Goal: Task Accomplishment & Management: Complete application form

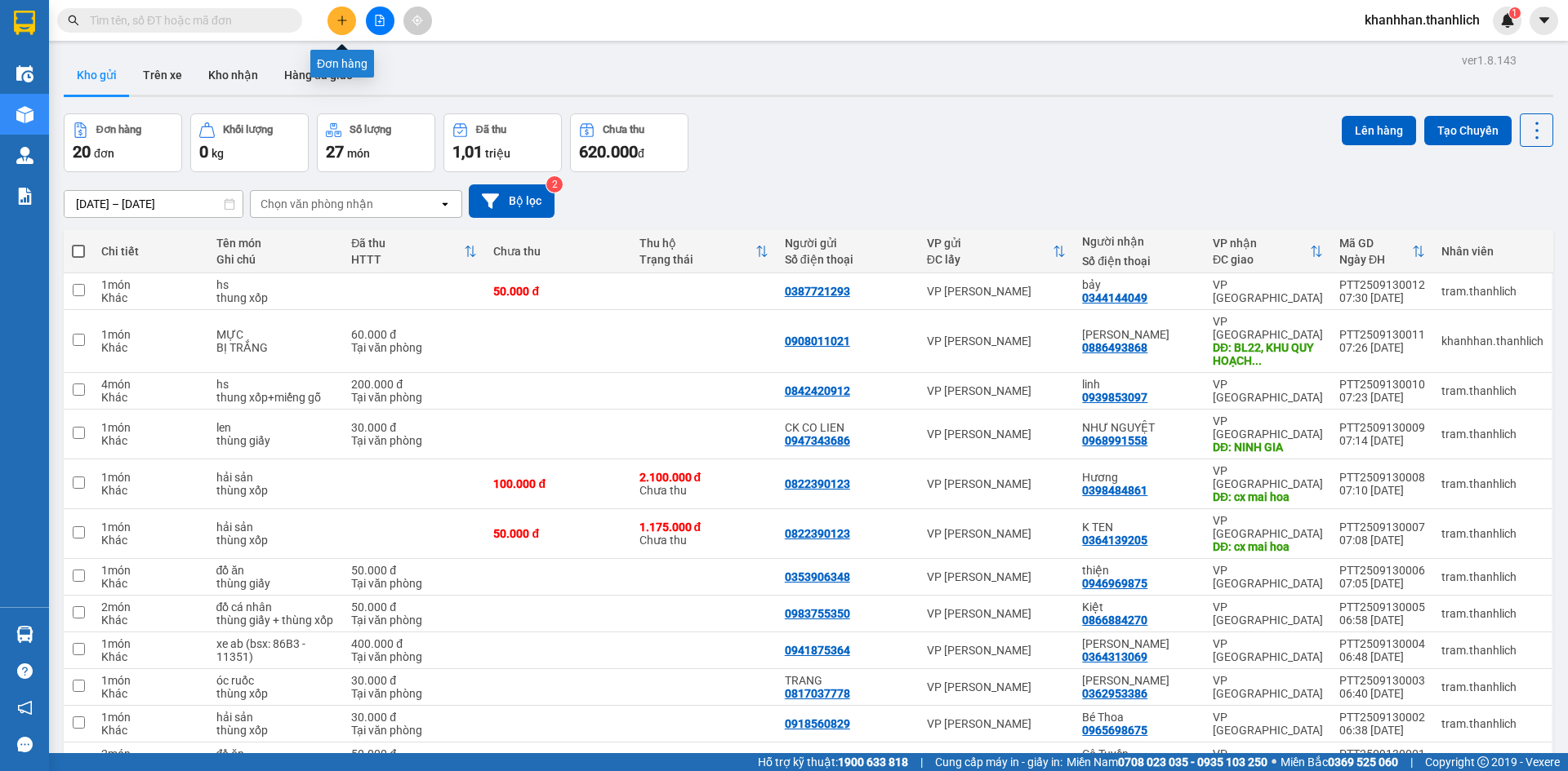
click at [337, 28] on button at bounding box center [341, 21] width 28 height 28
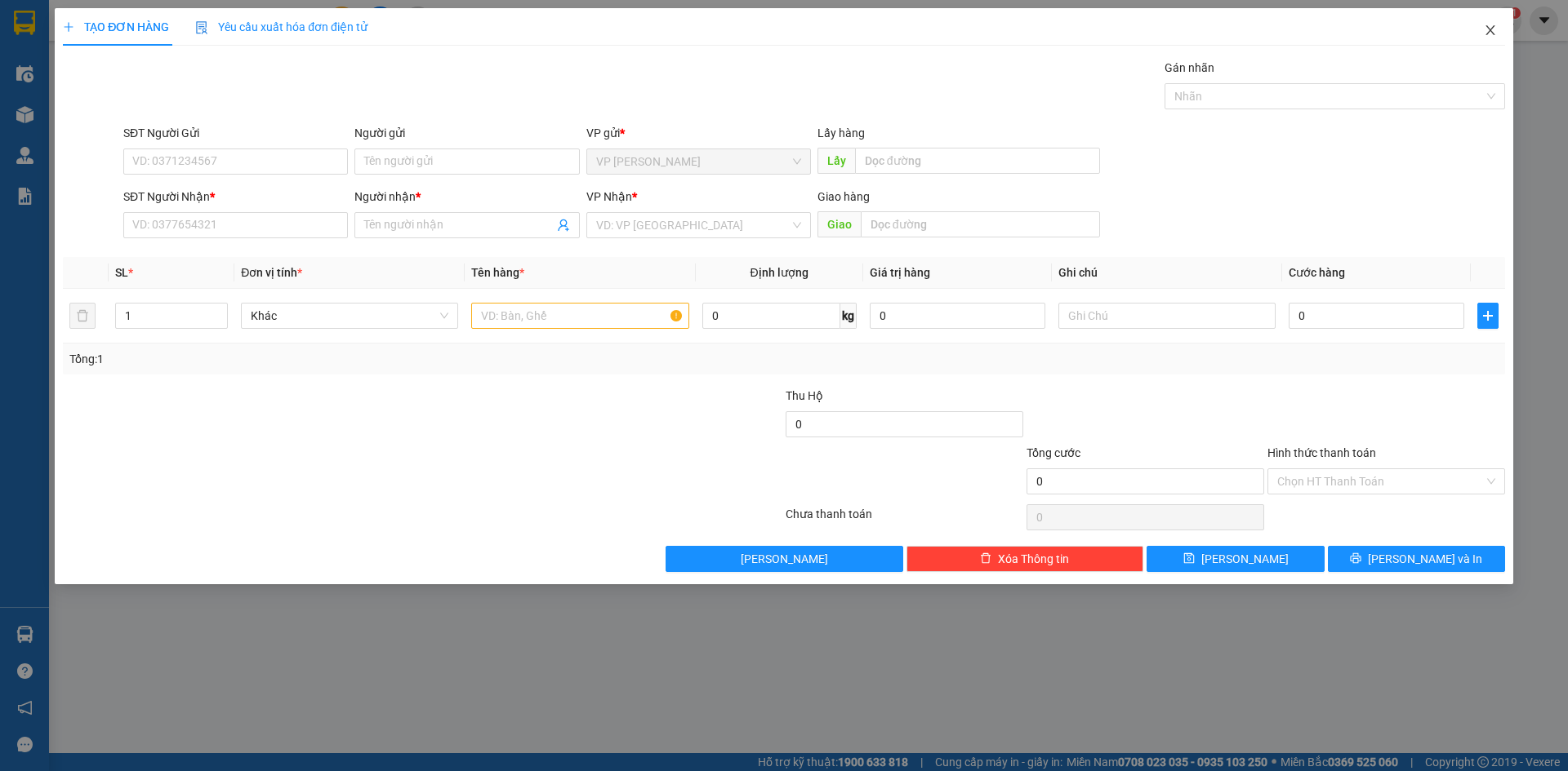
click at [1486, 30] on icon "close" at bounding box center [1489, 29] width 13 height 13
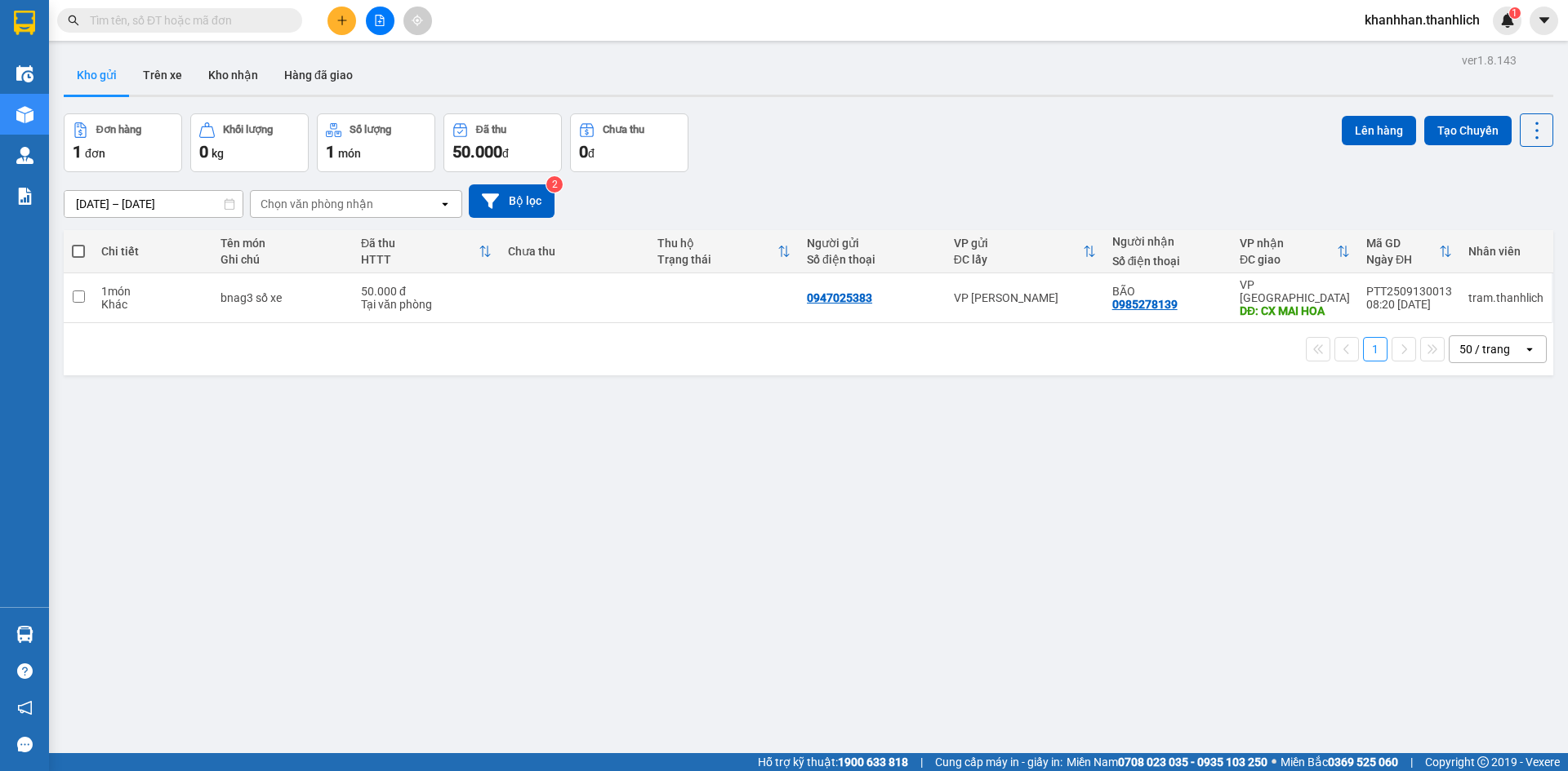
click at [333, 9] on button at bounding box center [341, 21] width 28 height 28
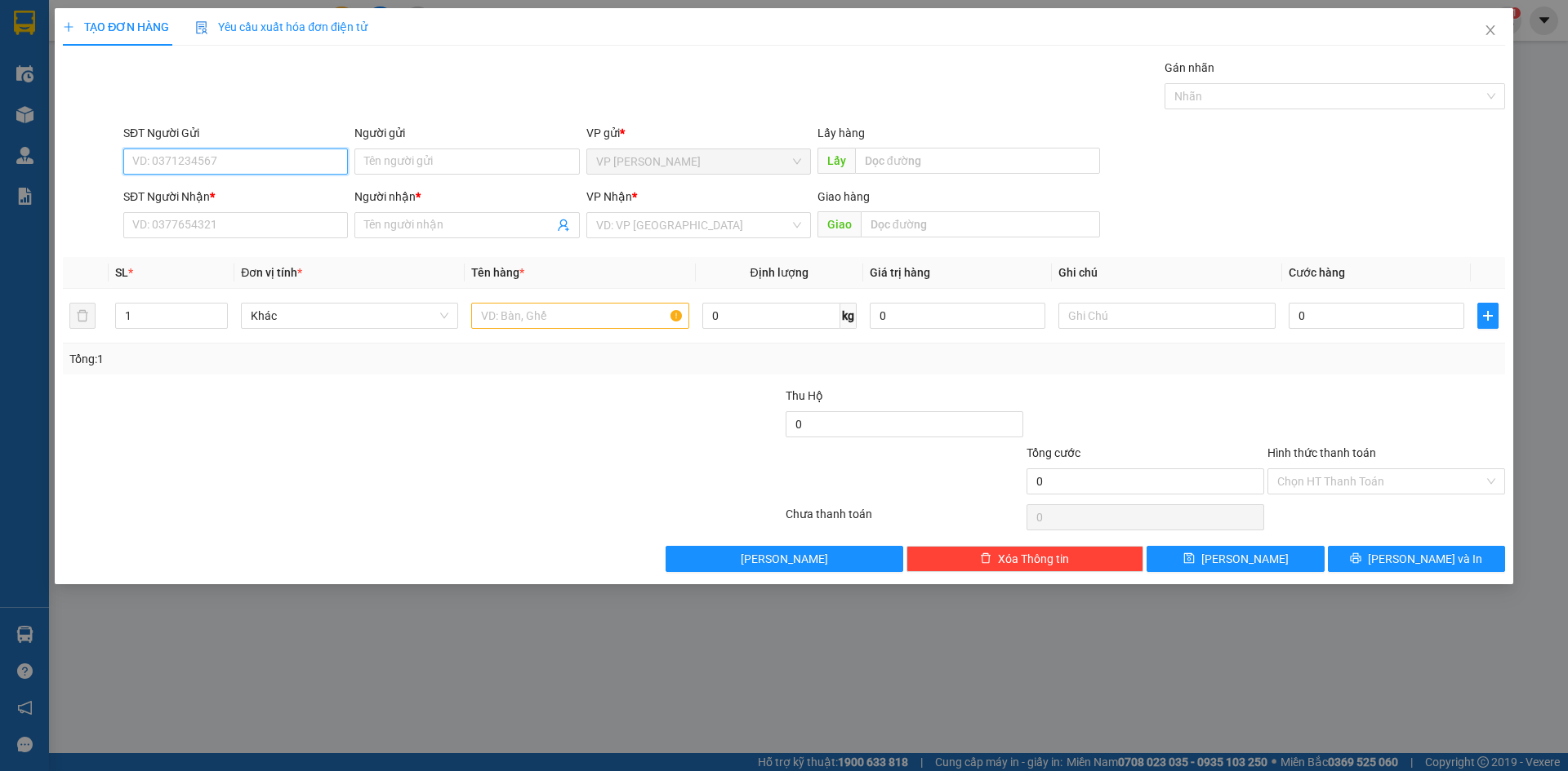
click at [190, 164] on input "SĐT Người Gửi" at bounding box center [236, 161] width 224 height 26
type input "0938928818"
click at [223, 190] on div "0938928818 - LÝ" at bounding box center [236, 194] width 205 height 18
type input "LÝ"
type input "0908520552"
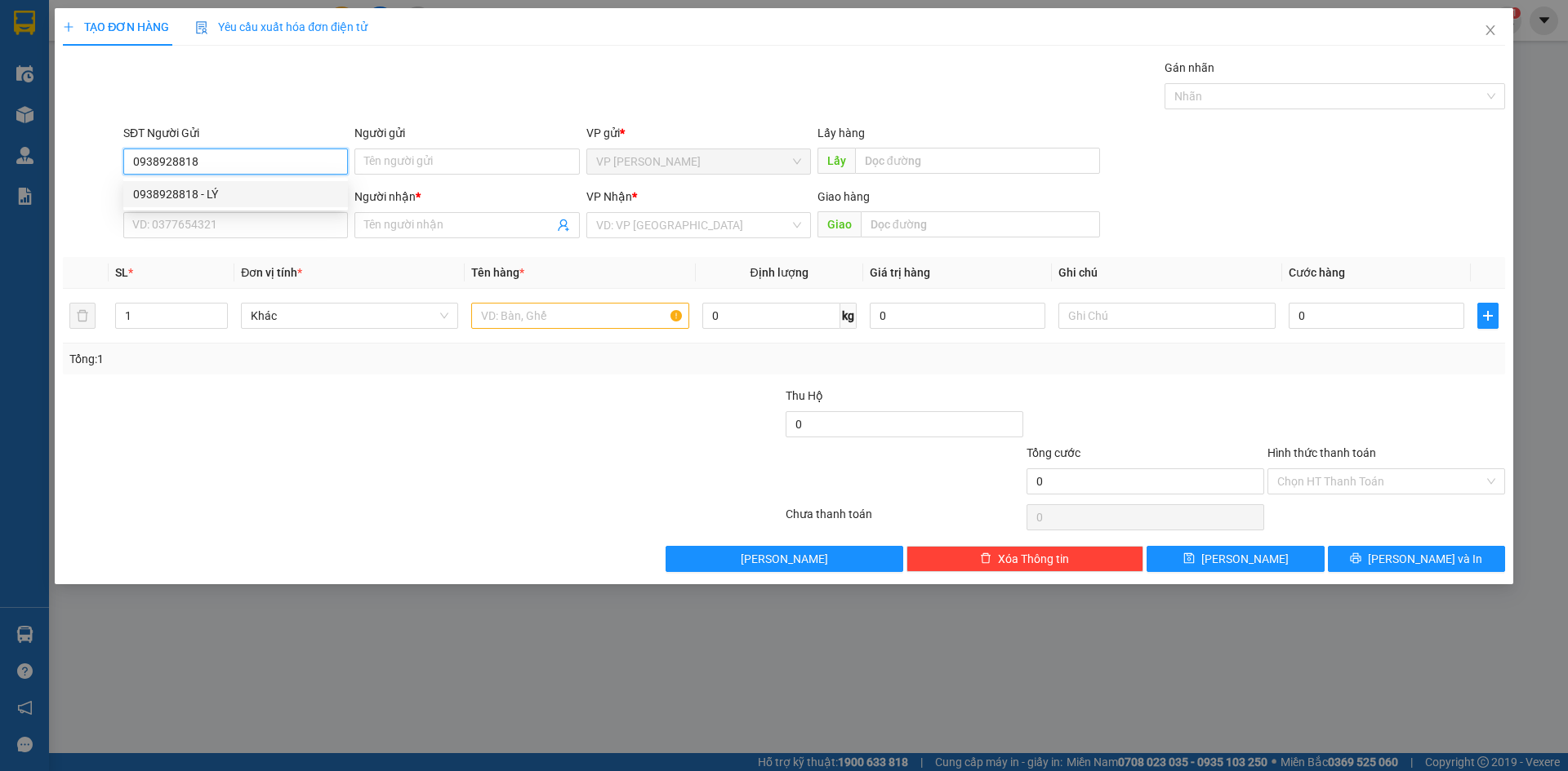
type input "ÁNH LAN"
type input "0938928818"
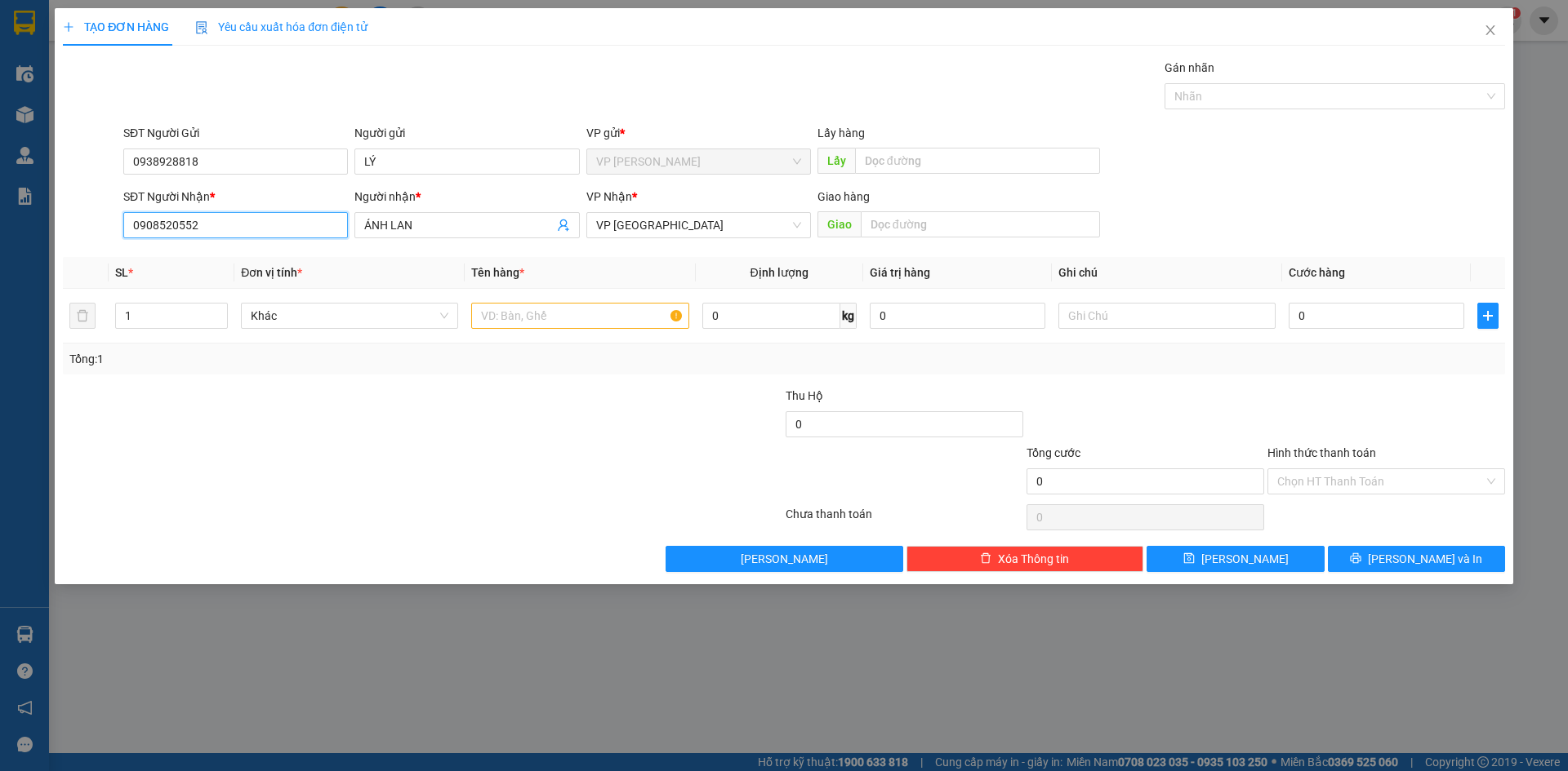
click at [233, 230] on input "0908520552" at bounding box center [236, 225] width 224 height 26
click at [613, 320] on input "text" at bounding box center [580, 316] width 217 height 26
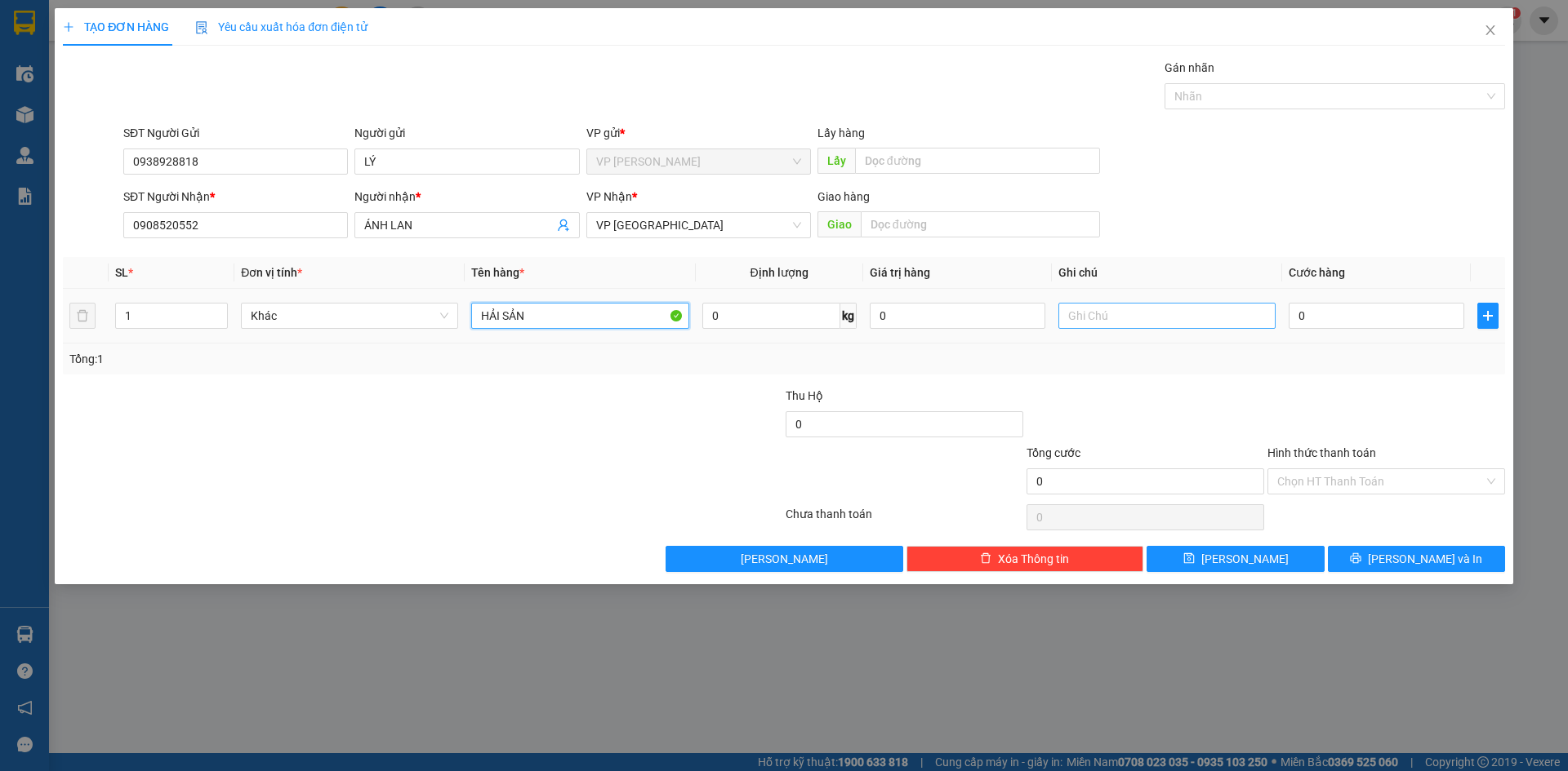
type input "HẢI SẢN"
click at [1214, 313] on input "text" at bounding box center [1167, 316] width 217 height 26
type input "THÙNG XỐP"
click at [1344, 335] on td "0" at bounding box center [1376, 316] width 189 height 54
click at [1344, 321] on input "0" at bounding box center [1376, 316] width 175 height 26
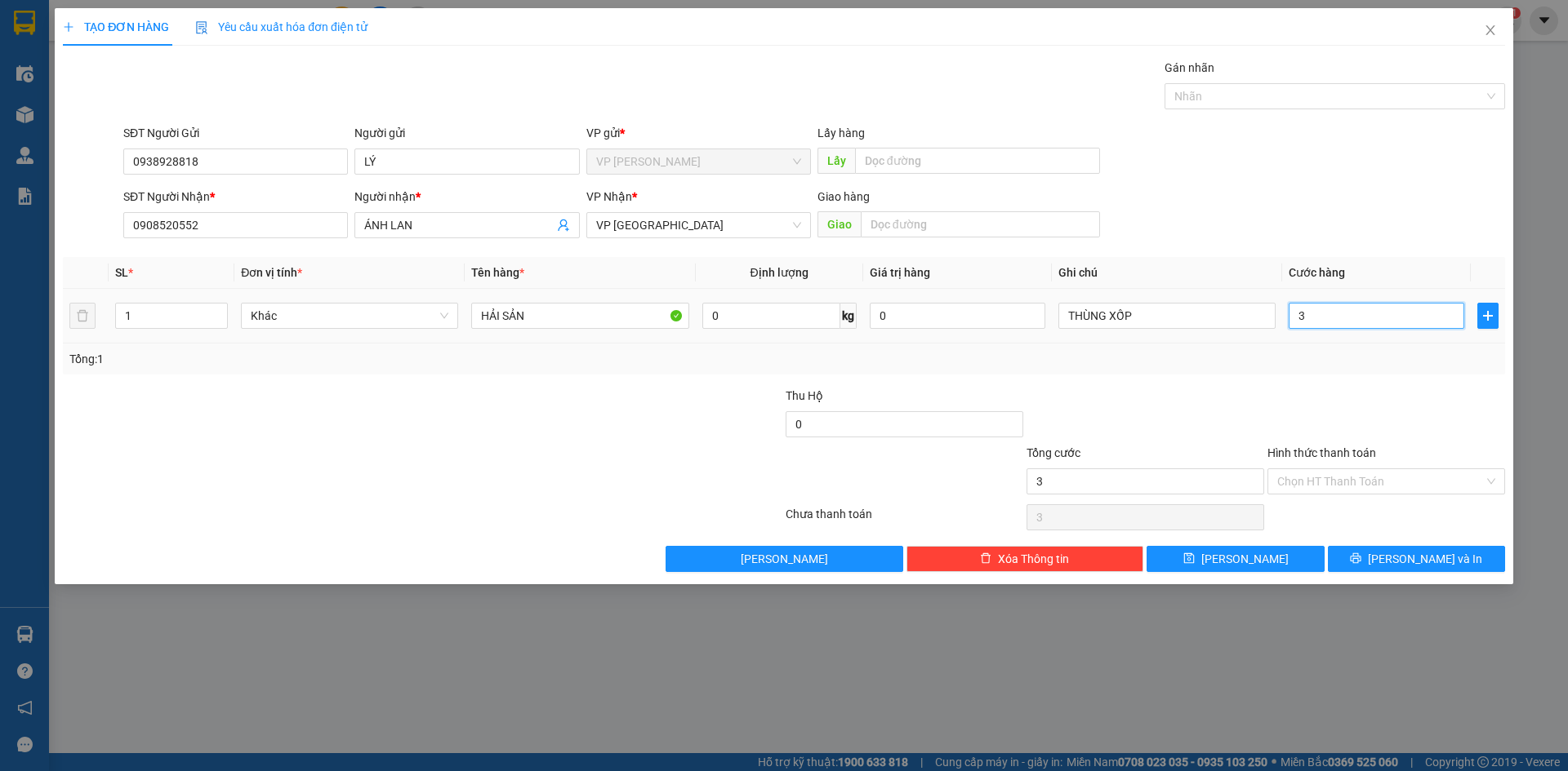
type input "3"
type input "30"
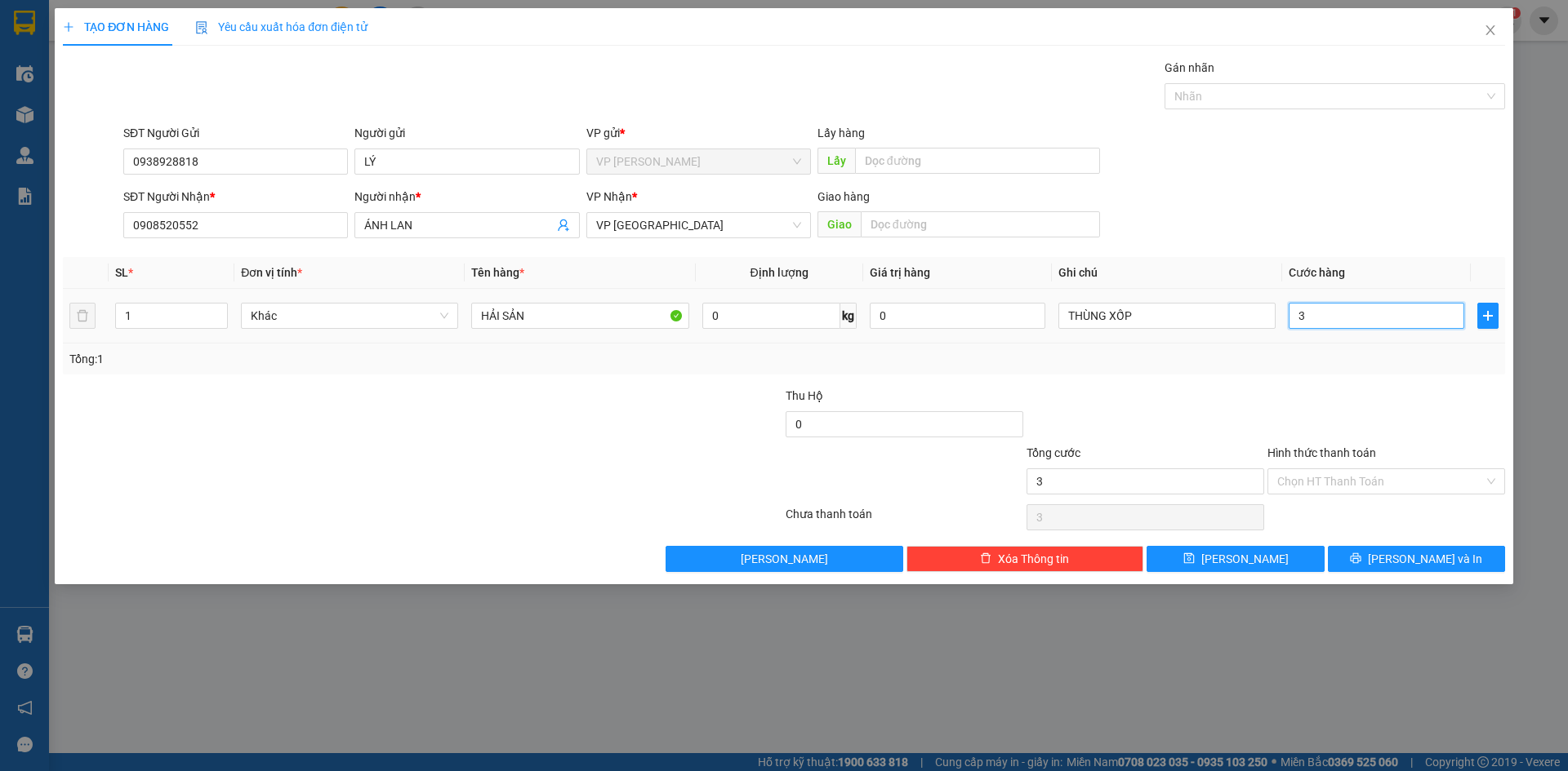
type input "30"
type input "300"
type input "3.000"
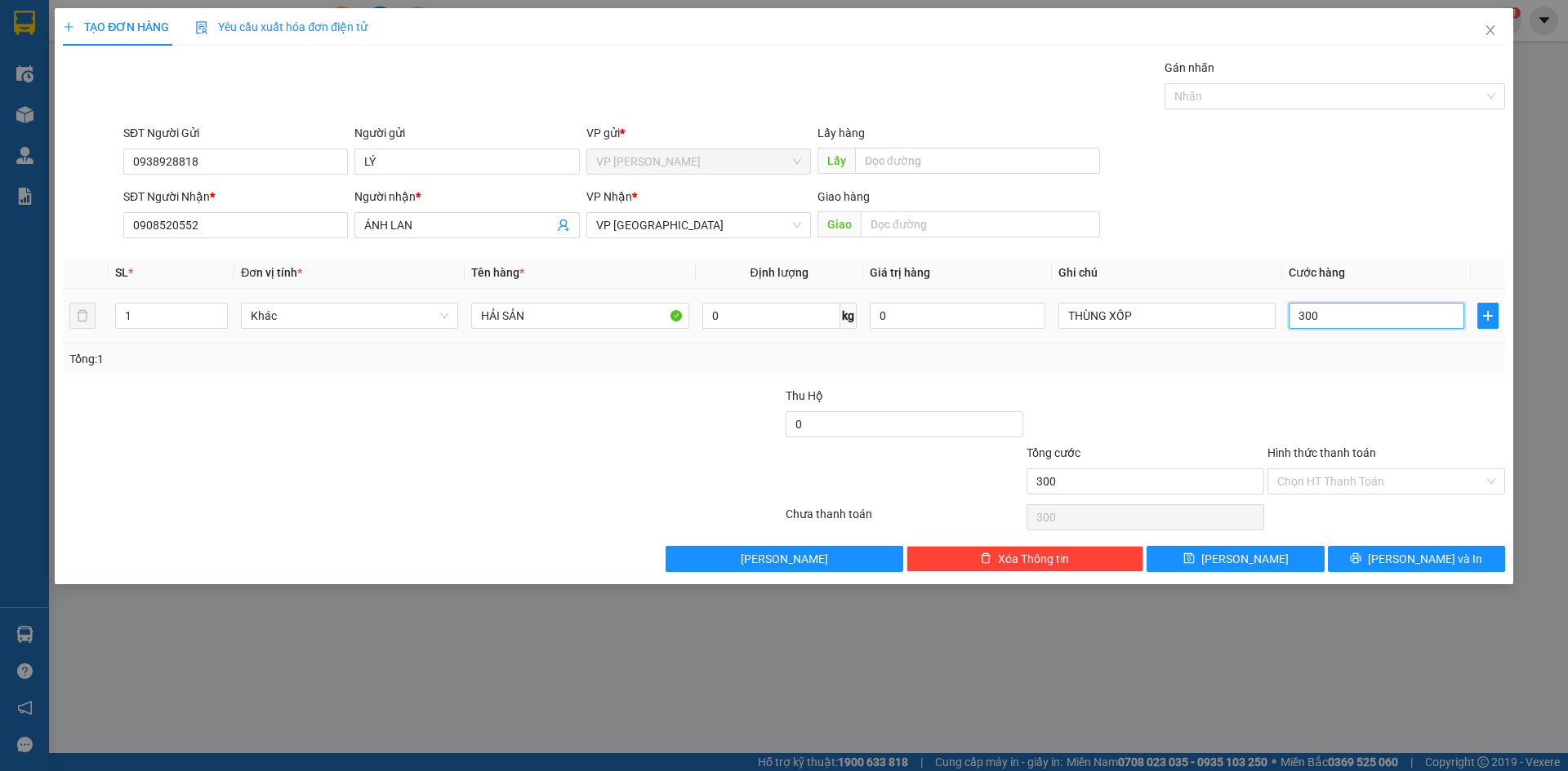
type input "3.000"
type input "30.000"
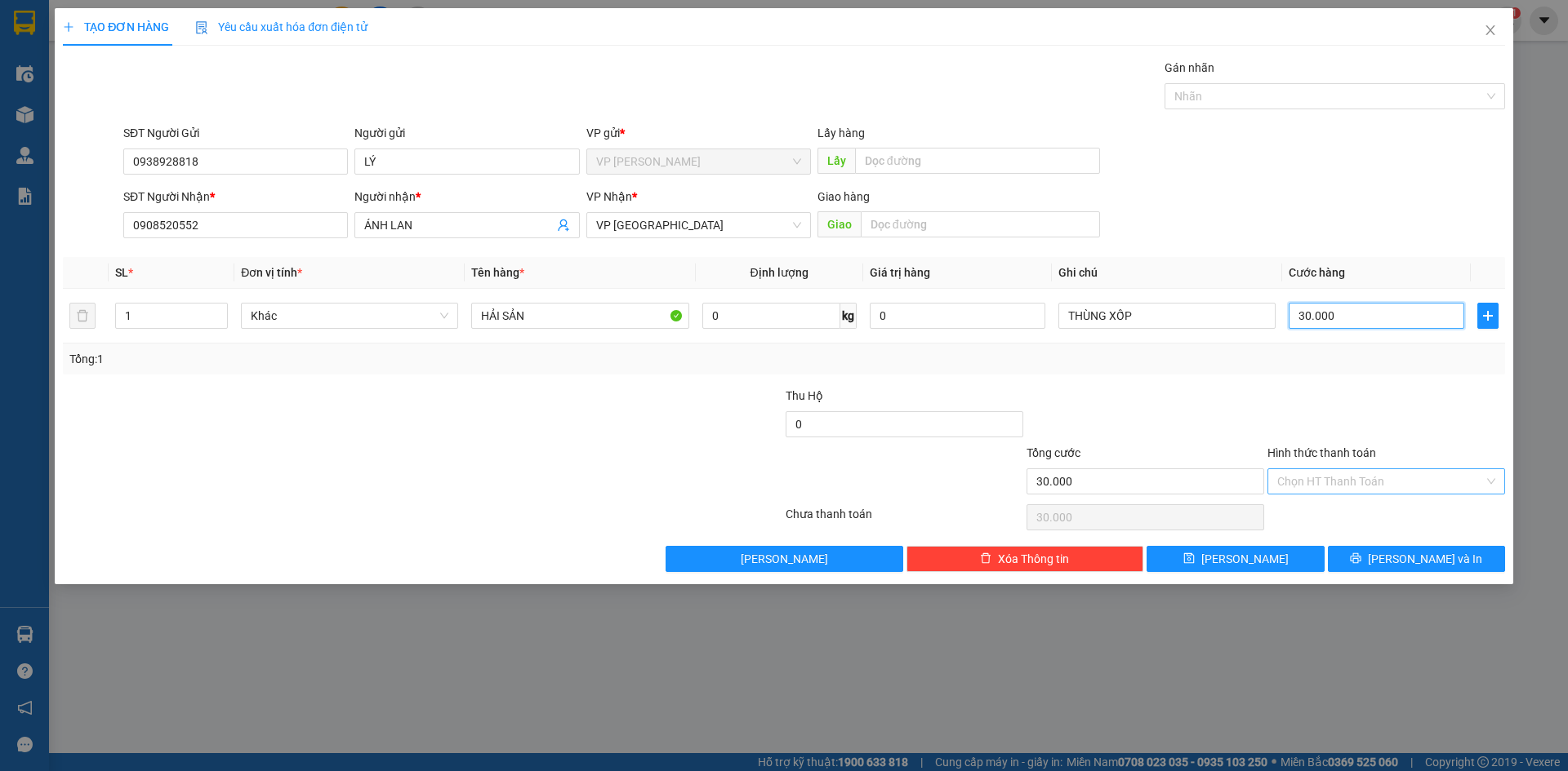
type input "30.000"
click at [1332, 477] on input "Hình thức thanh toán" at bounding box center [1380, 481] width 206 height 24
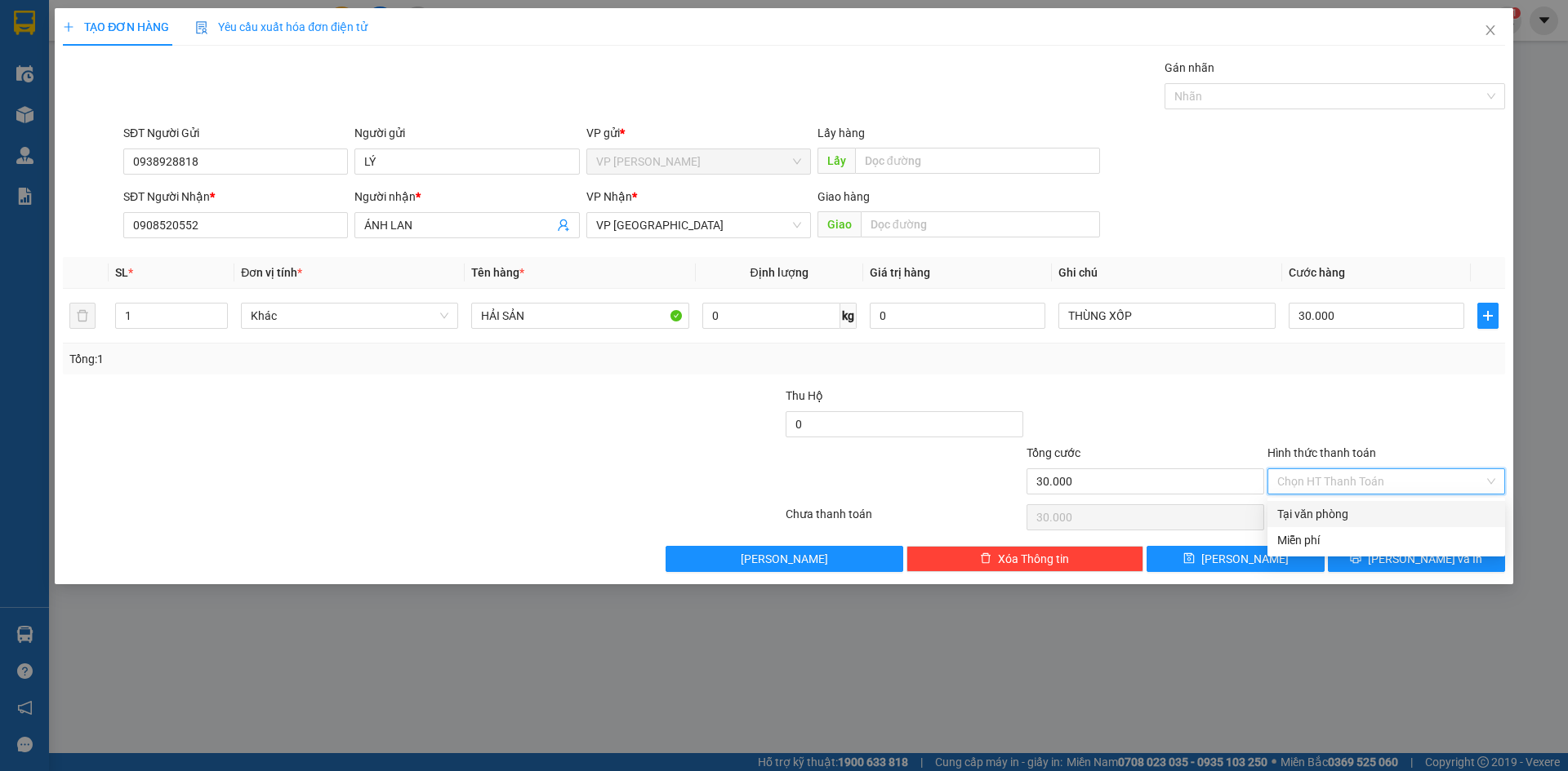
click at [1329, 505] on div "Tại văn phòng" at bounding box center [1386, 514] width 218 height 18
type input "0"
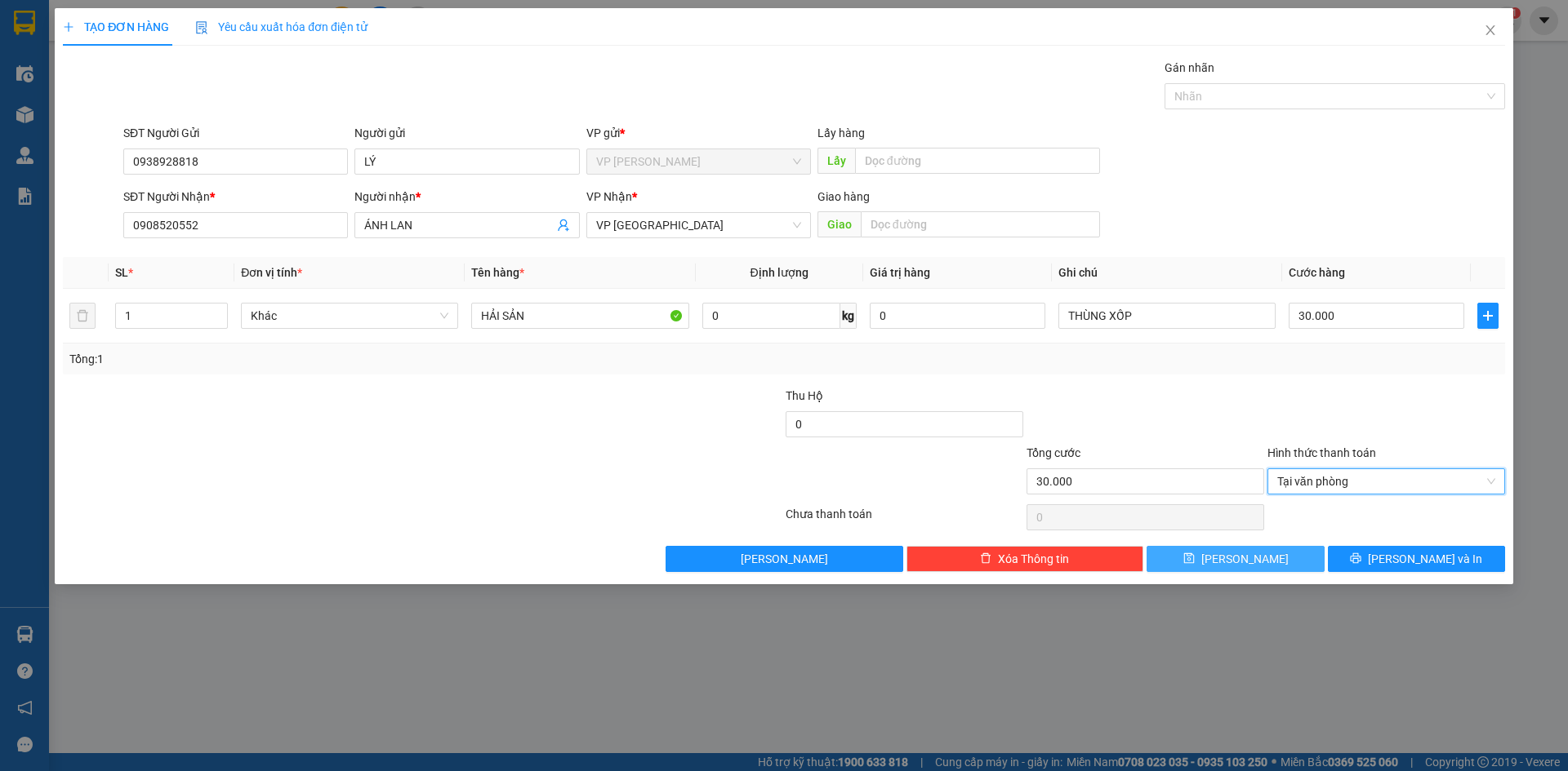
click at [1275, 563] on button "[PERSON_NAME]" at bounding box center [1235, 559] width 177 height 26
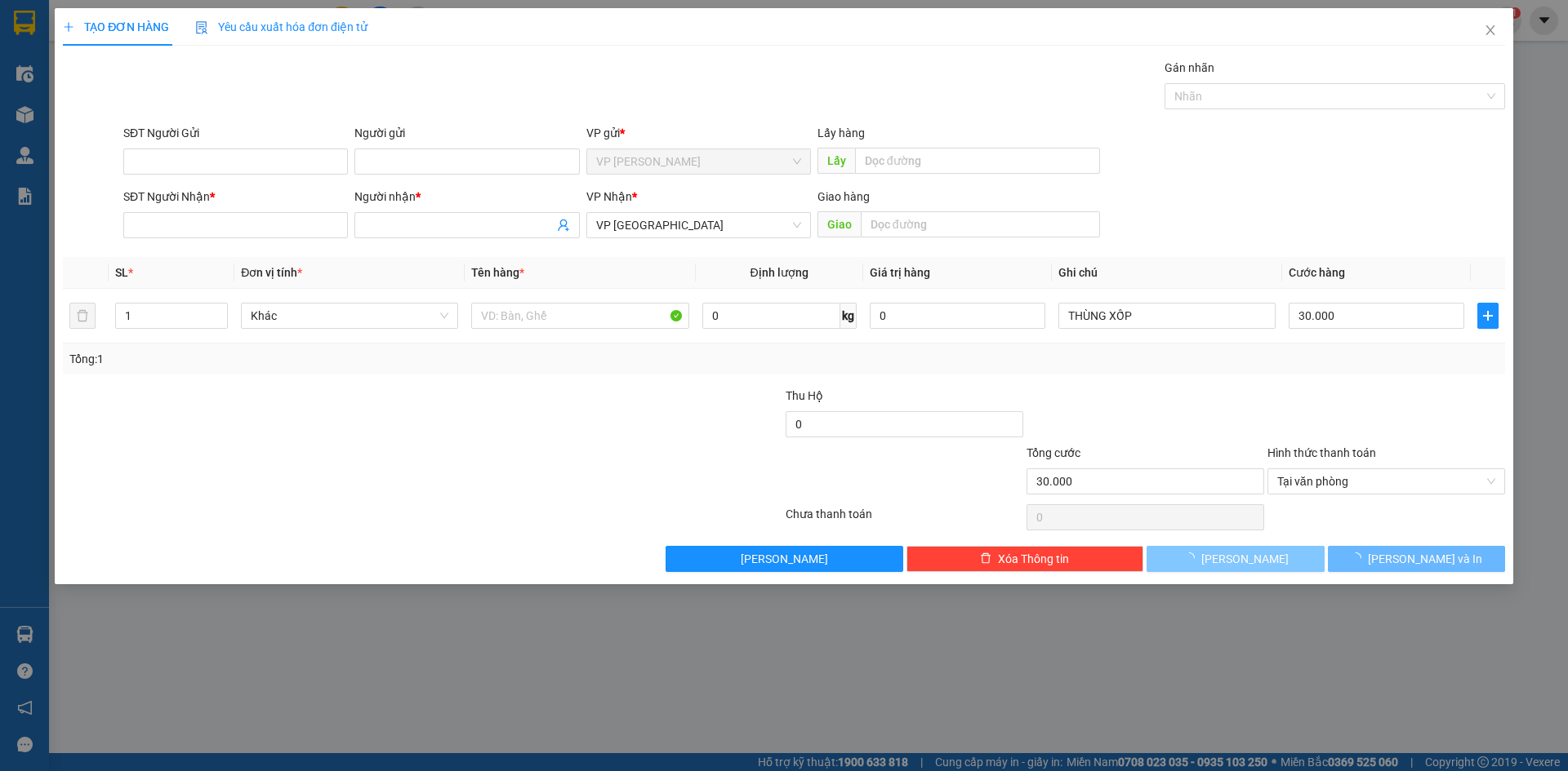
type input "0"
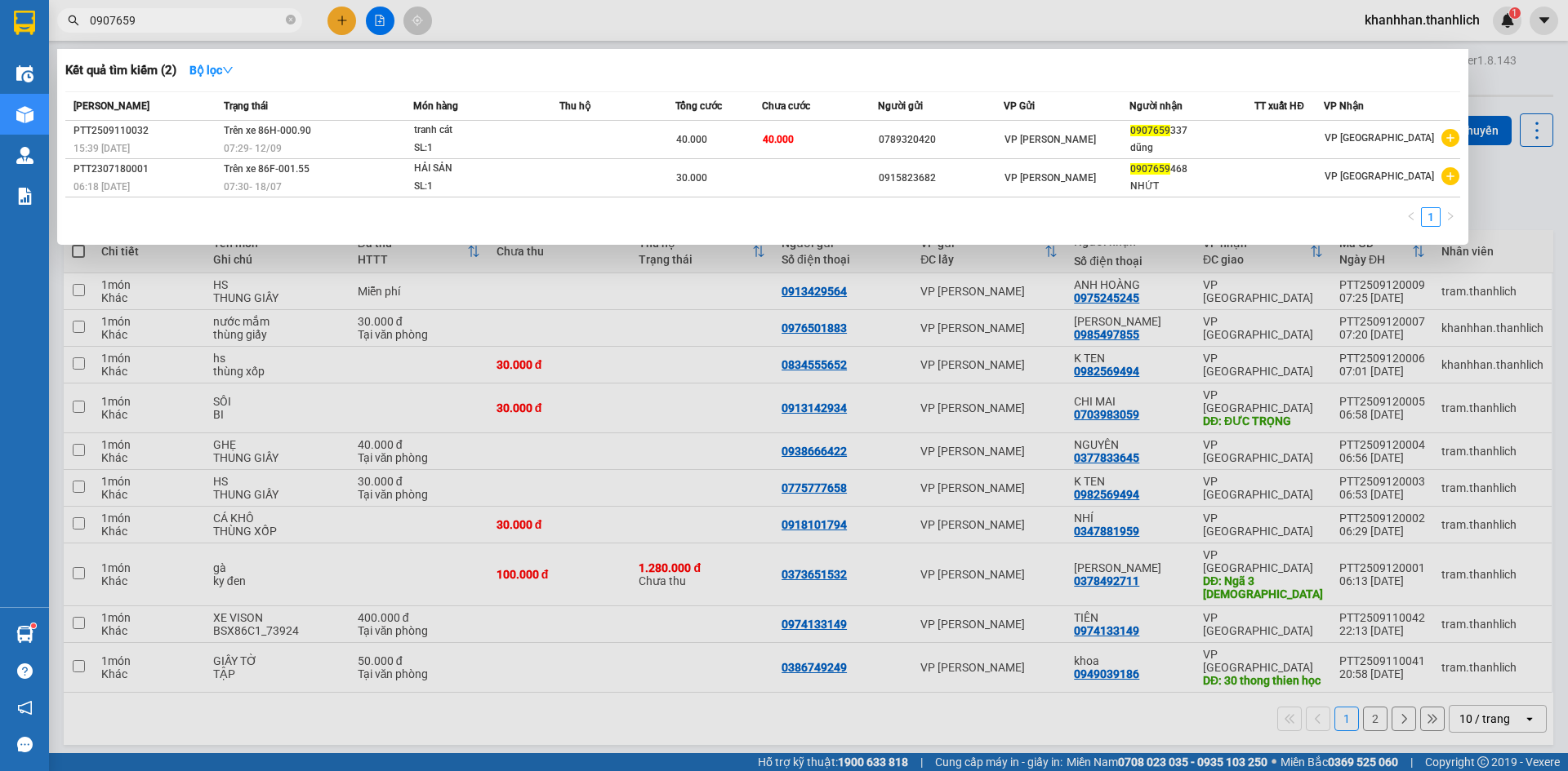
click at [342, 26] on div at bounding box center [784, 386] width 1568 height 771
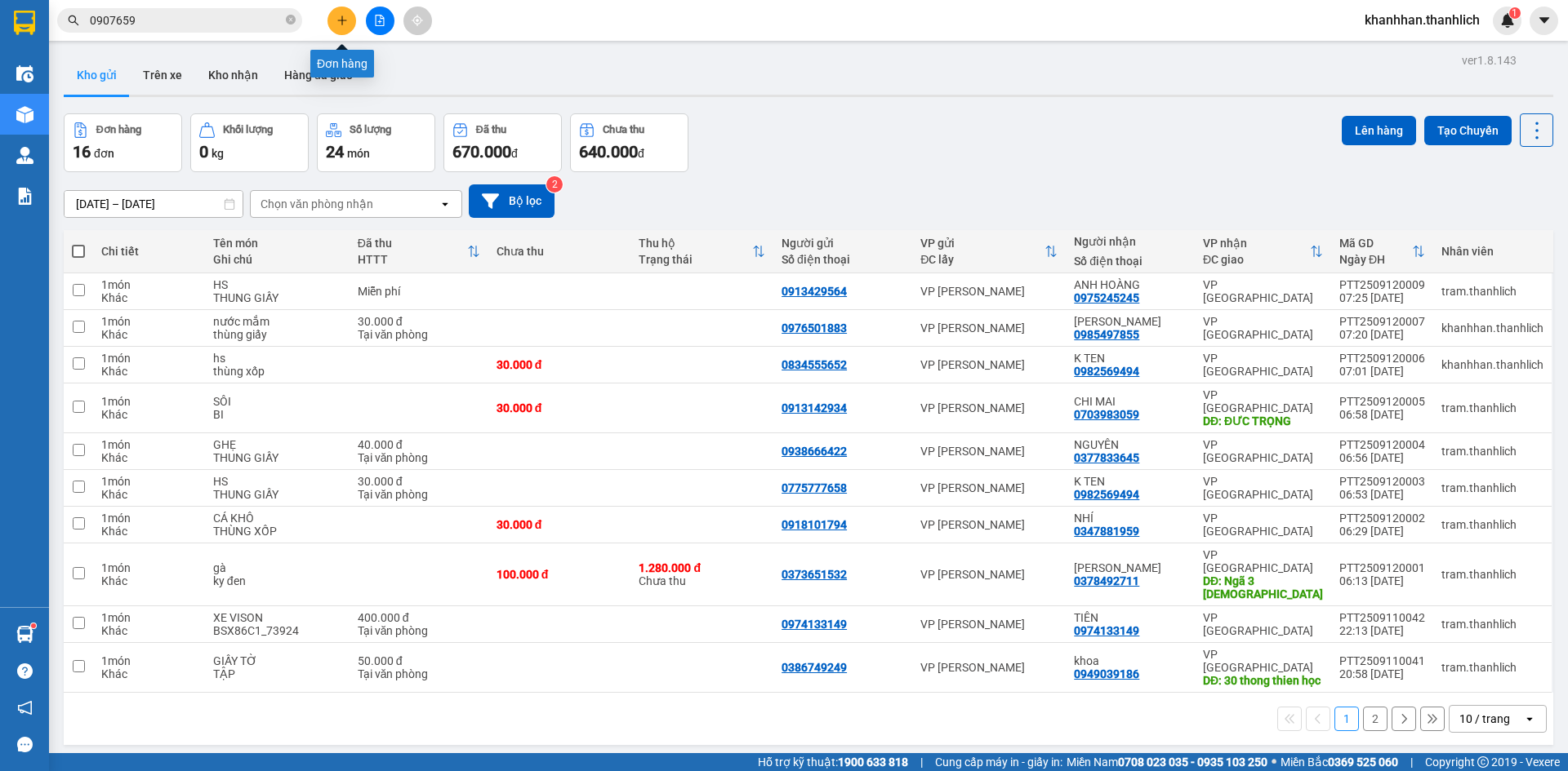
click at [345, 17] on icon "plus" at bounding box center [342, 20] width 11 height 11
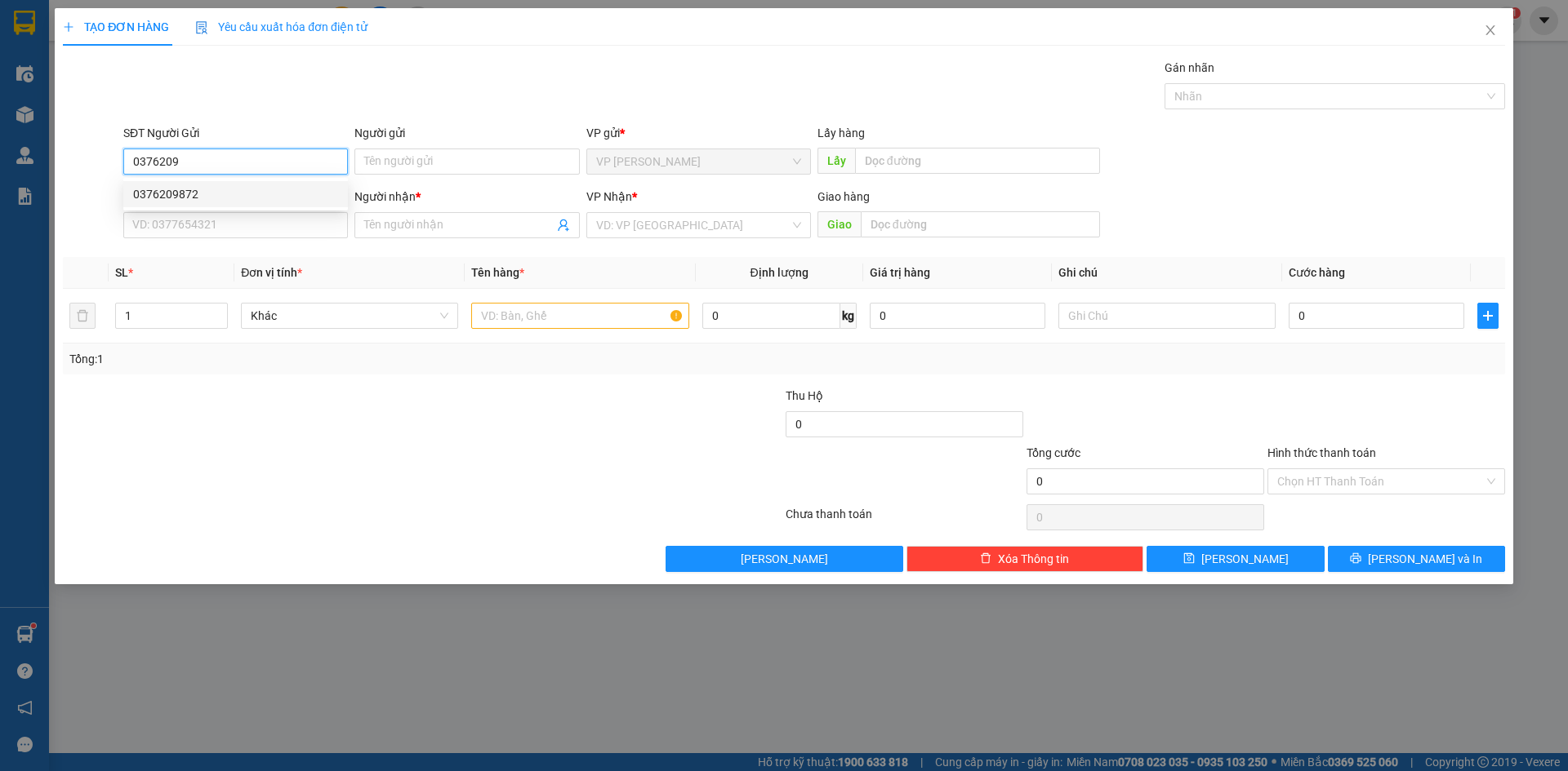
click at [264, 196] on div "0376209872" at bounding box center [236, 194] width 205 height 18
type input "0376209872"
type input "0919399892"
type input "hòang"
type input "0376209872"
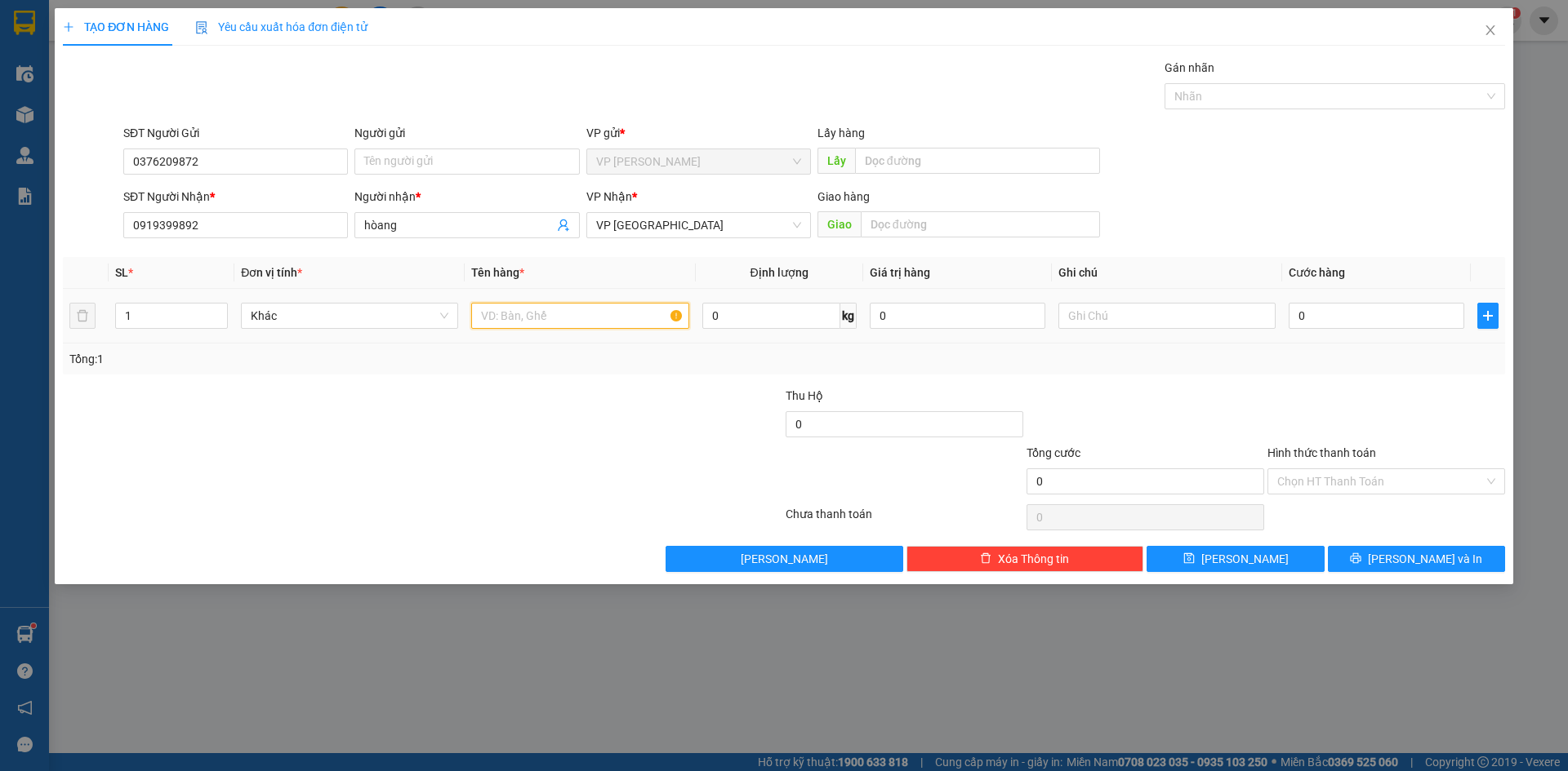
click at [545, 307] on input "text" at bounding box center [580, 316] width 217 height 26
type input "GIẤY"
click at [1137, 323] on input "text" at bounding box center [1167, 316] width 217 height 26
type input "BỊ ĐEN"
click at [1376, 325] on input "0" at bounding box center [1376, 316] width 175 height 26
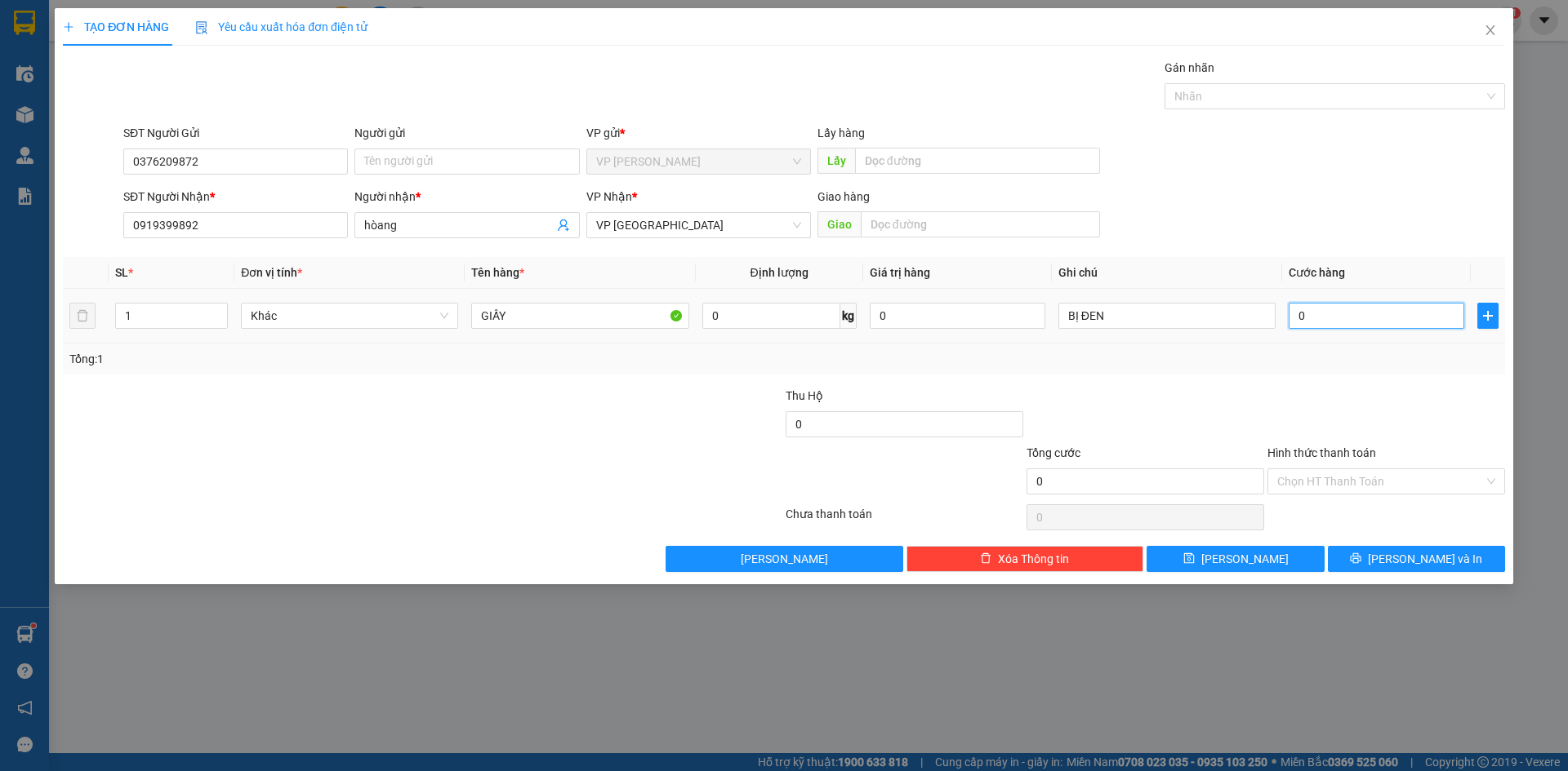
type input "3"
type input "30"
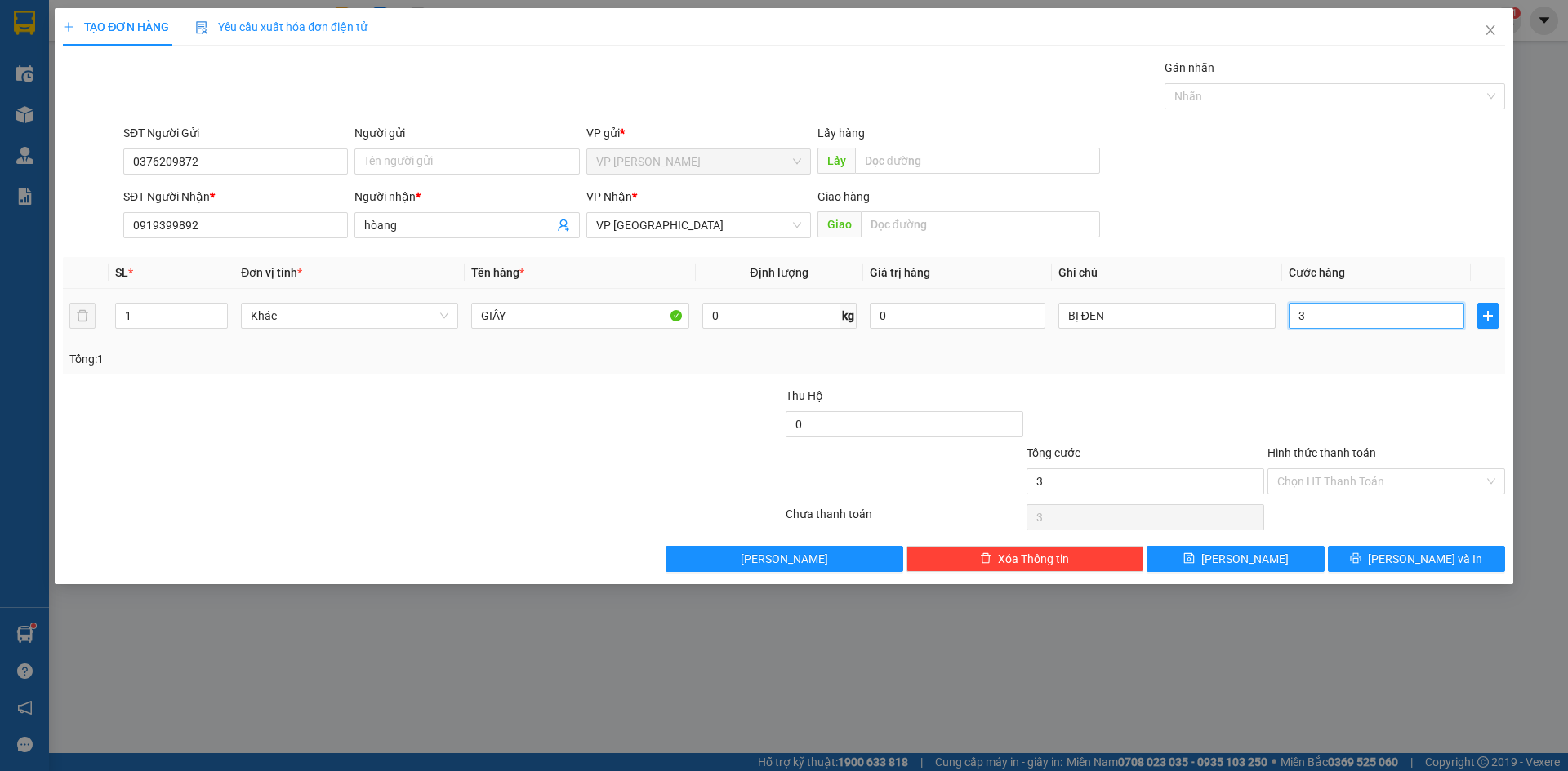
type input "30"
type input "300"
type input "3.000"
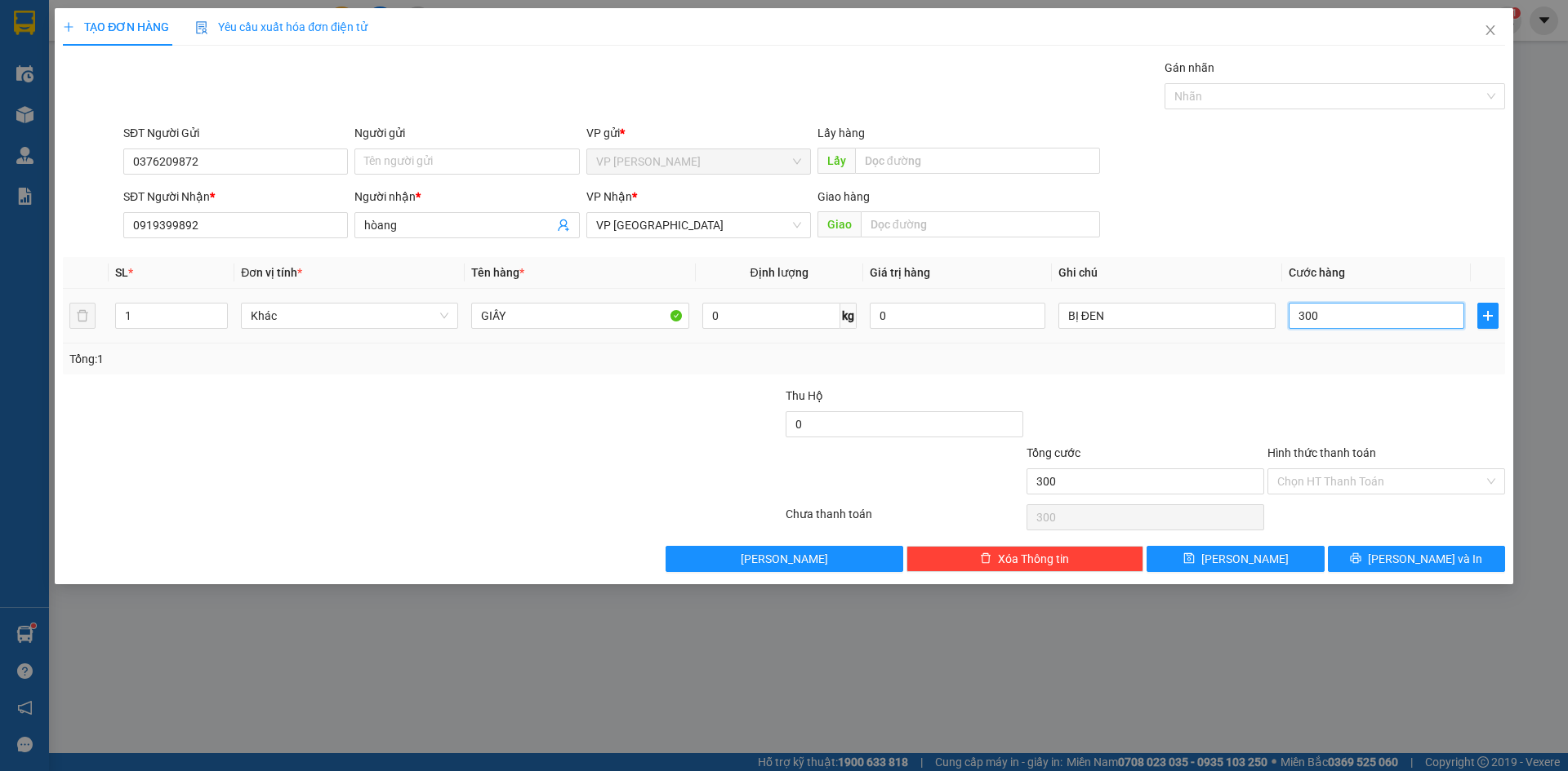
type input "3.000"
type input "30.000"
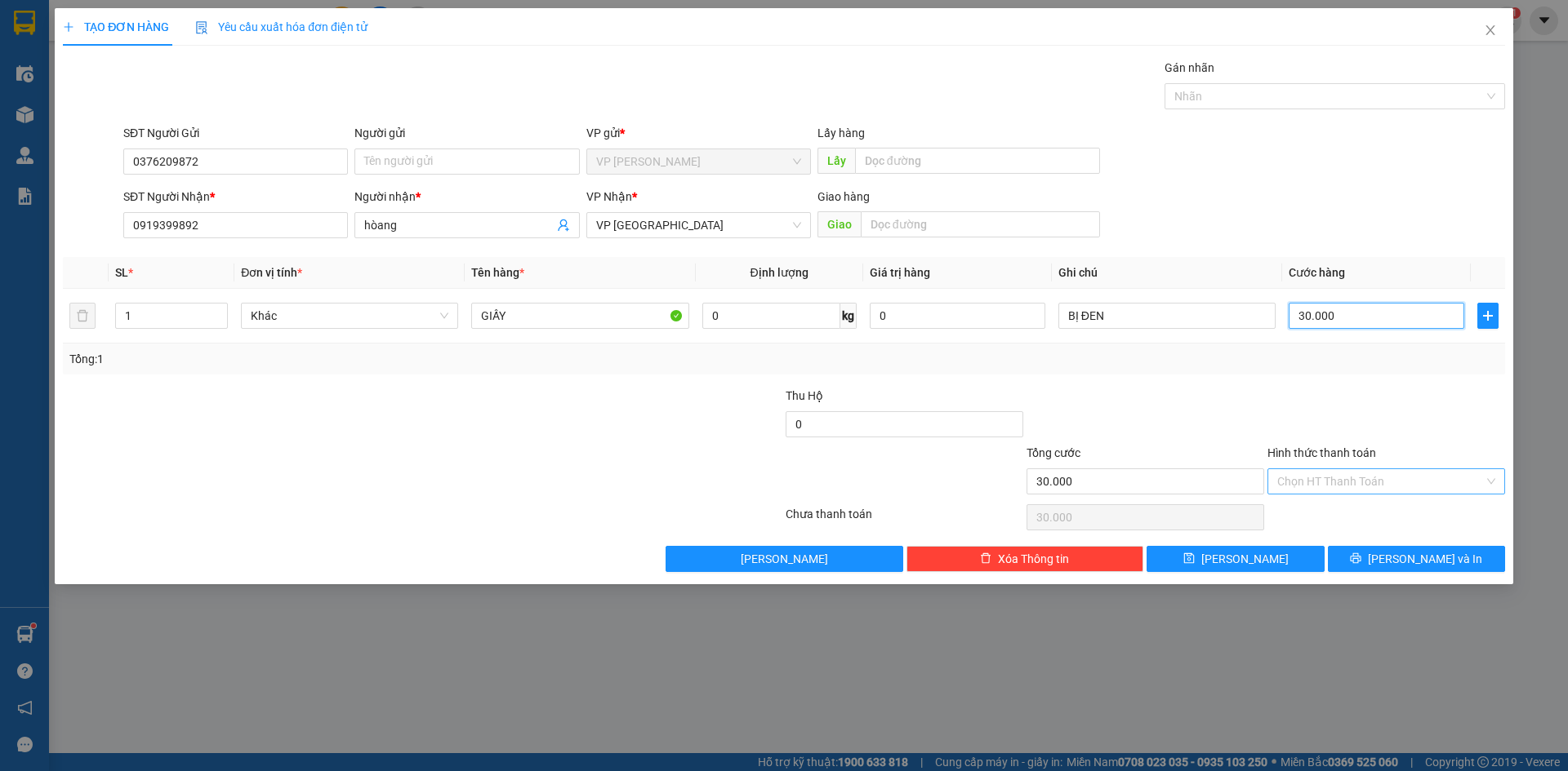
type input "30.000"
click at [1325, 488] on input "Hình thức thanh toán" at bounding box center [1380, 481] width 206 height 24
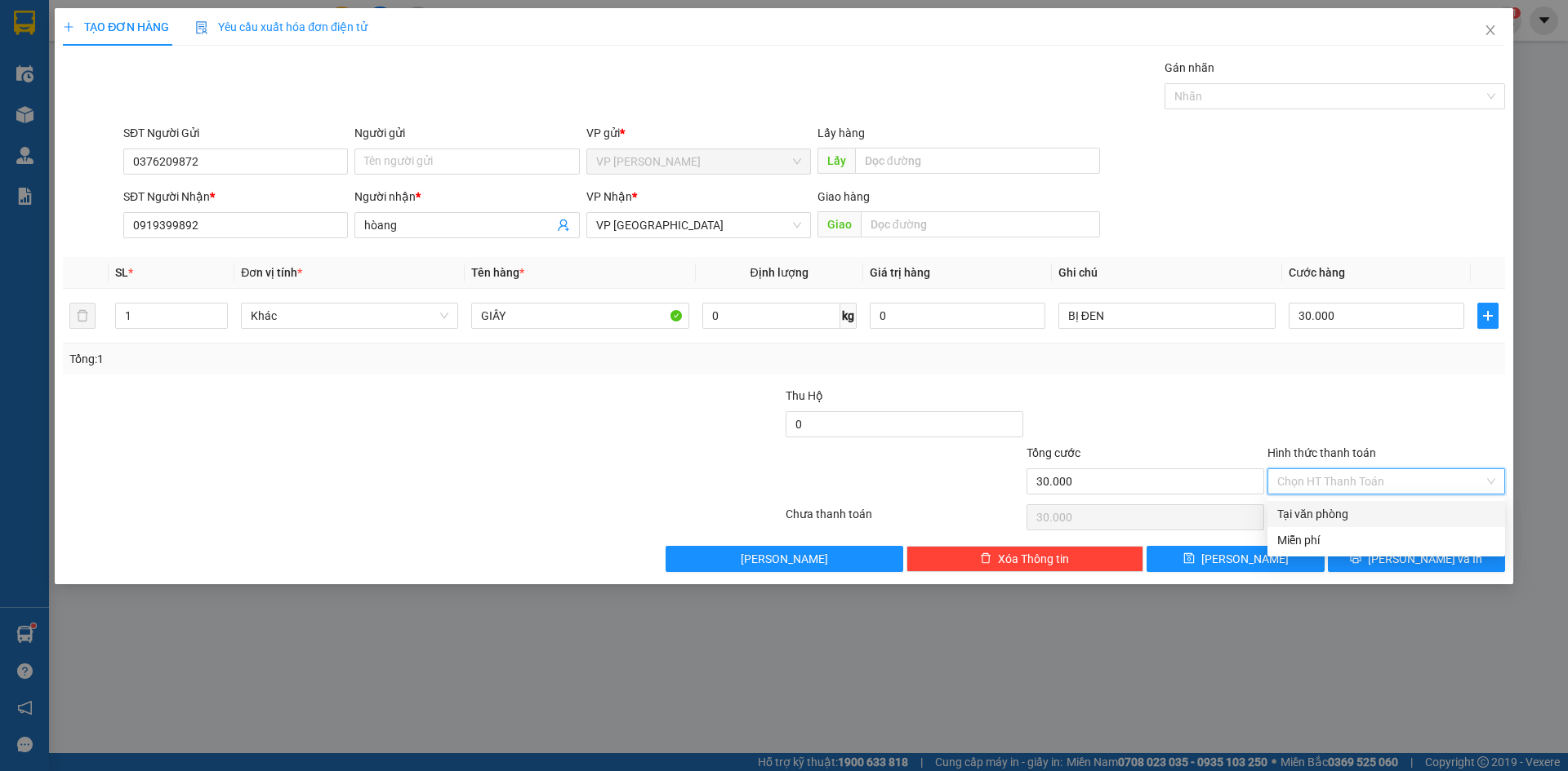
click at [1322, 510] on div "Tại văn phòng" at bounding box center [1386, 514] width 218 height 18
type input "0"
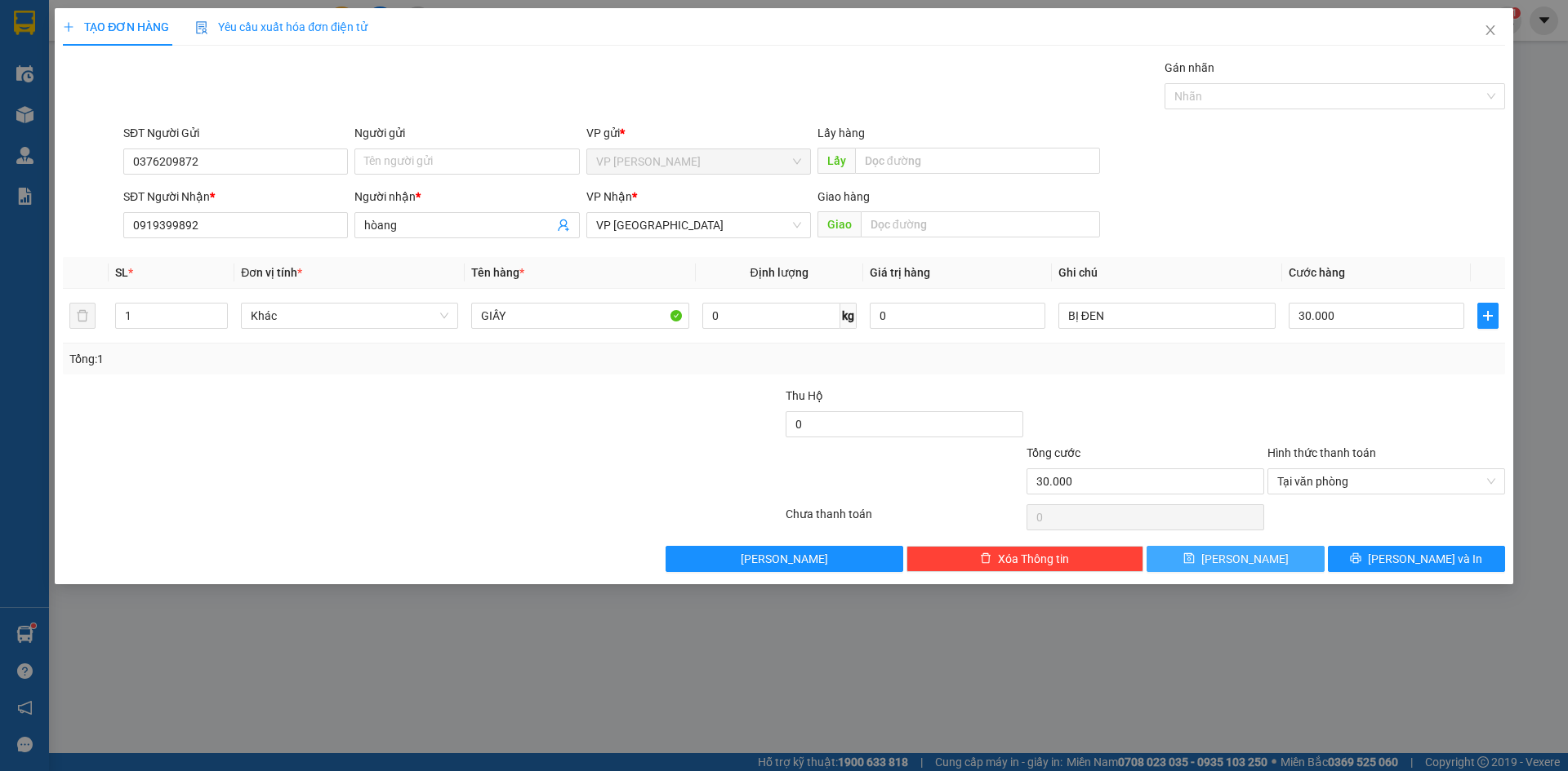
click at [1194, 566] on span "save" at bounding box center [1188, 559] width 11 height 13
type input "0"
click at [1479, 28] on span "Close" at bounding box center [1490, 30] width 46 height 46
